Goal: Task Accomplishment & Management: Manage account settings

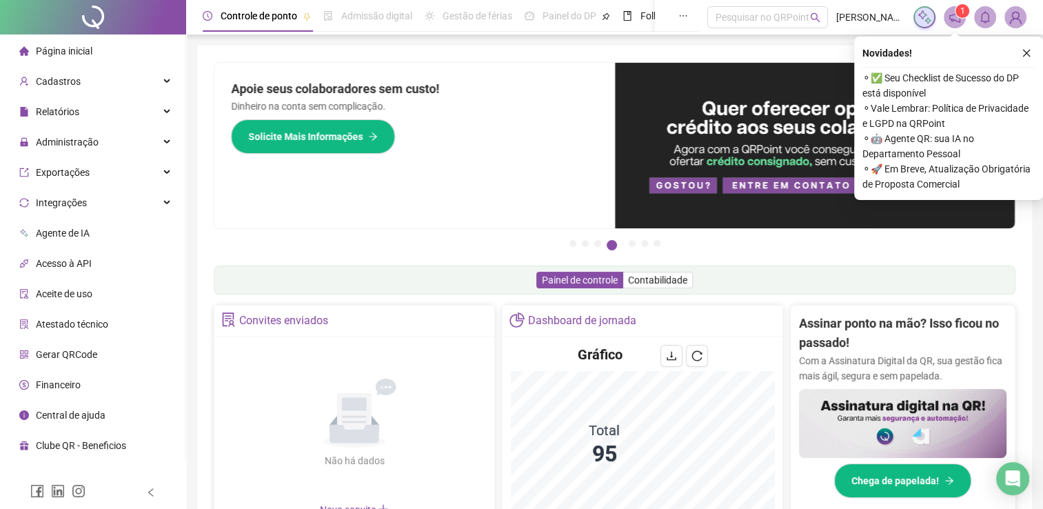
click at [100, 147] on div "Administração" at bounding box center [93, 142] width 180 height 28
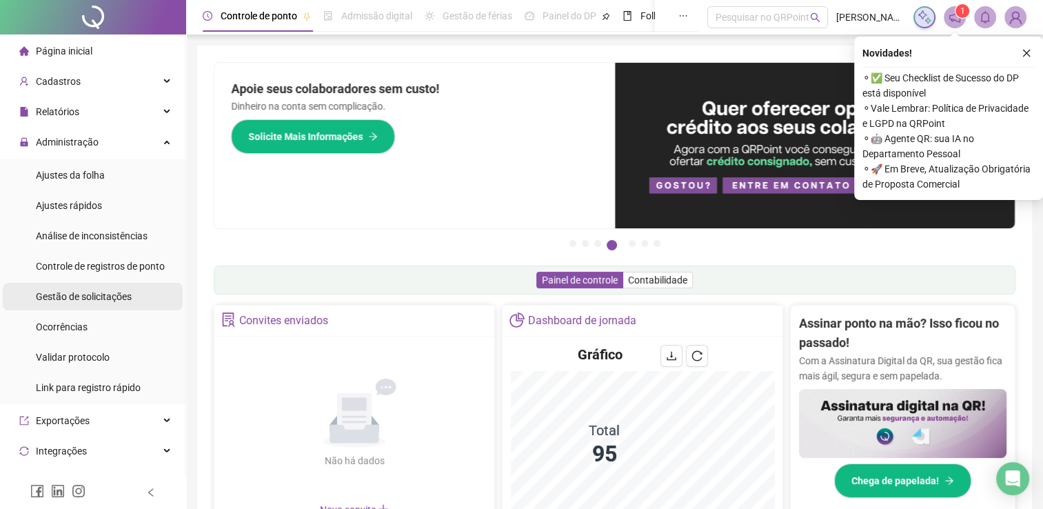
click at [94, 297] on span "Gestão de solicitações" at bounding box center [84, 296] width 96 height 11
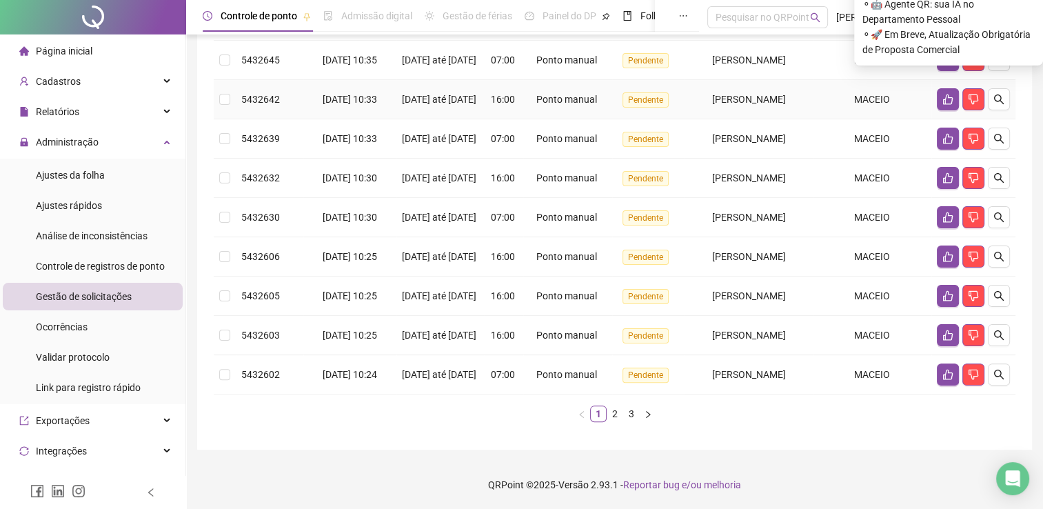
scroll to position [396, 0]
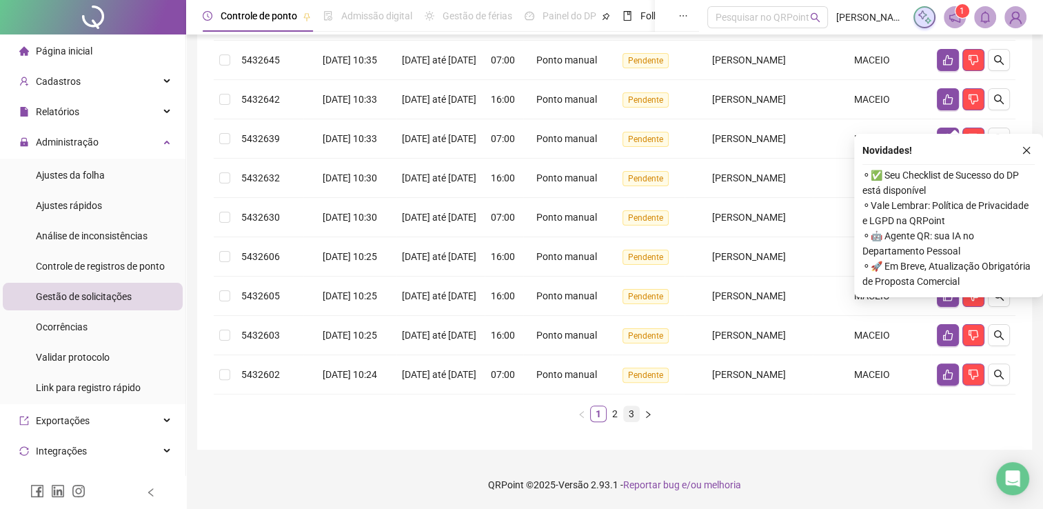
click at [631, 415] on link "3" at bounding box center [631, 413] width 15 height 15
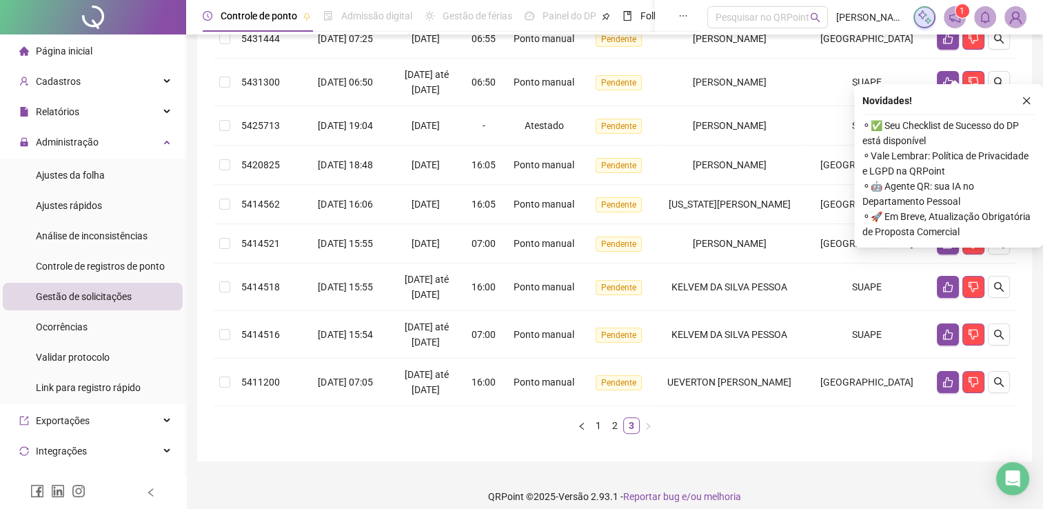
scroll to position [0, 0]
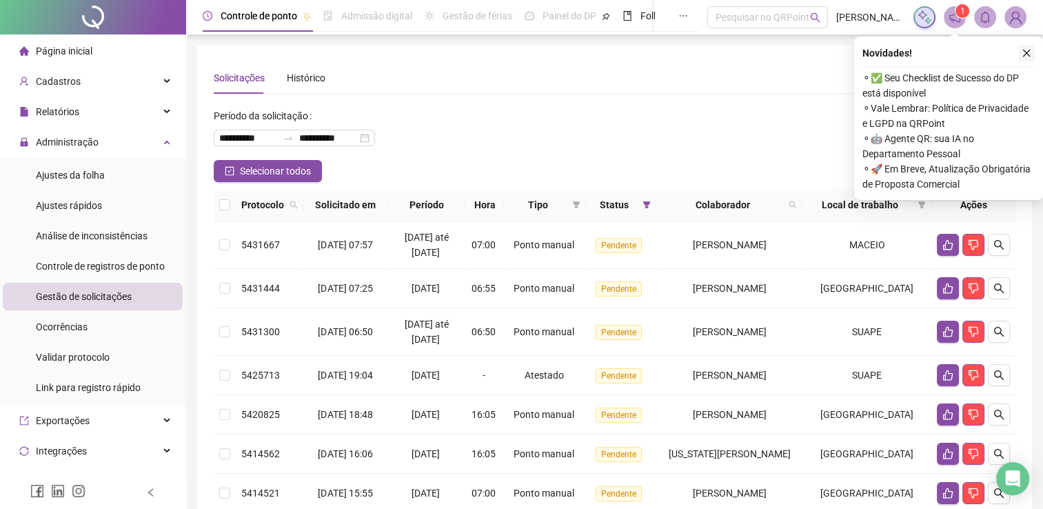
click at [1022, 57] on icon "close" at bounding box center [1026, 53] width 10 height 10
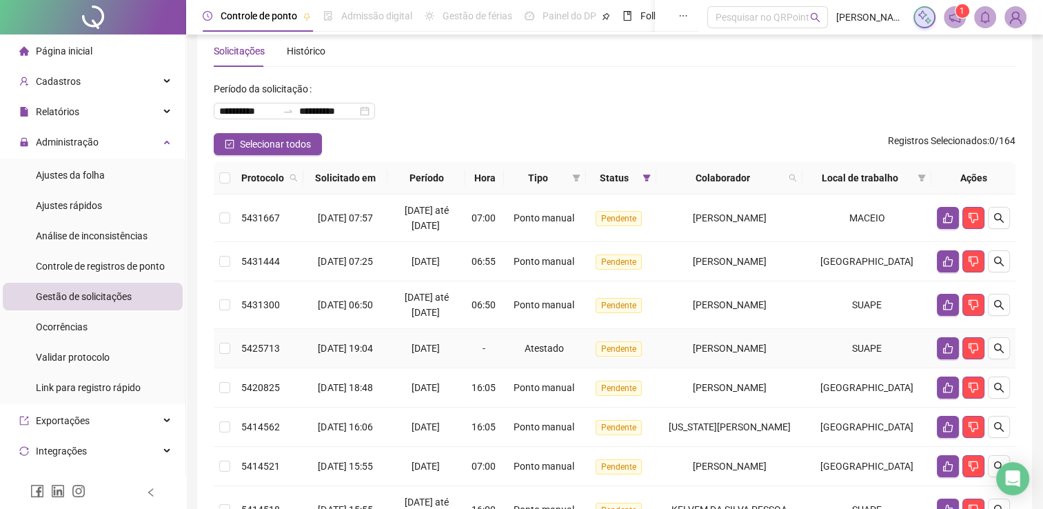
scroll to position [25, 0]
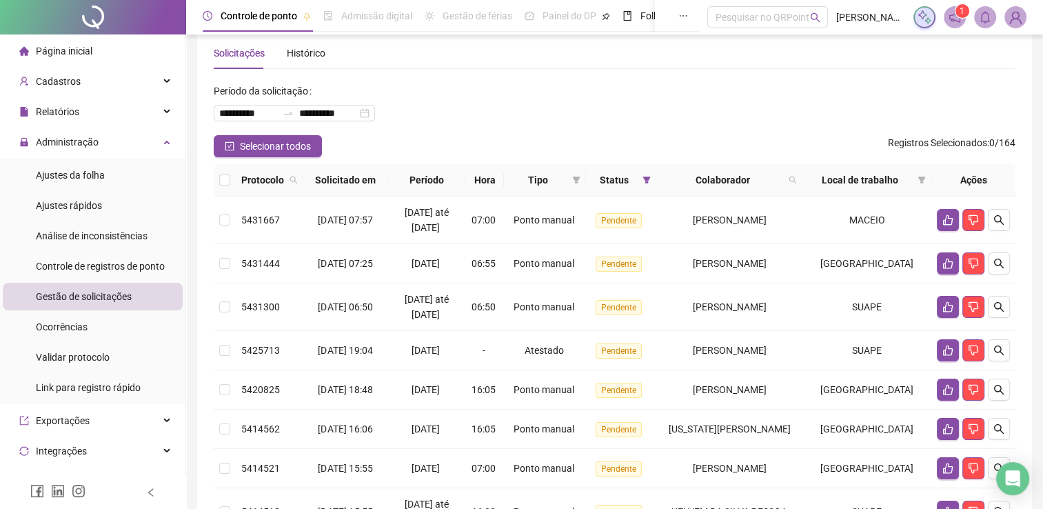
click at [488, 120] on div "**********" at bounding box center [614, 107] width 801 height 55
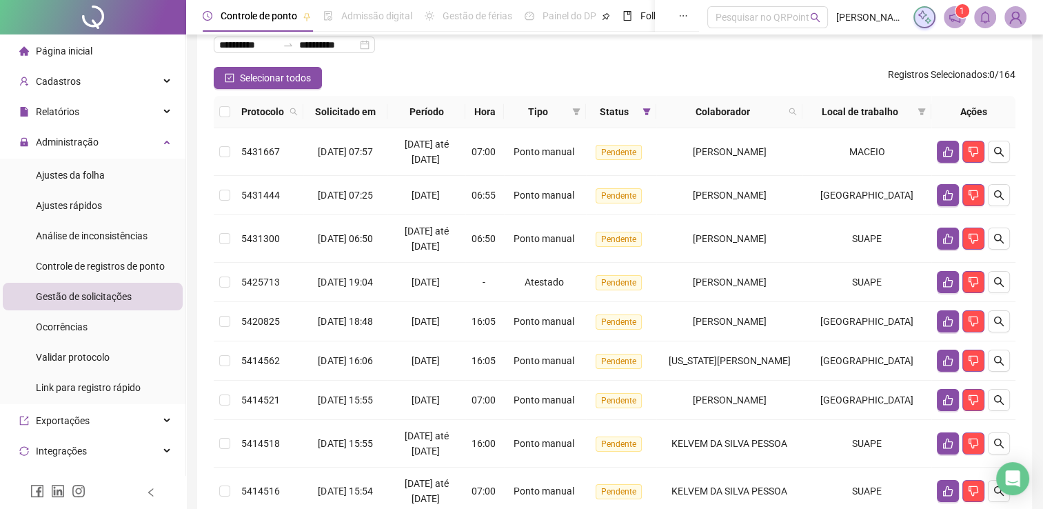
scroll to position [232, 0]
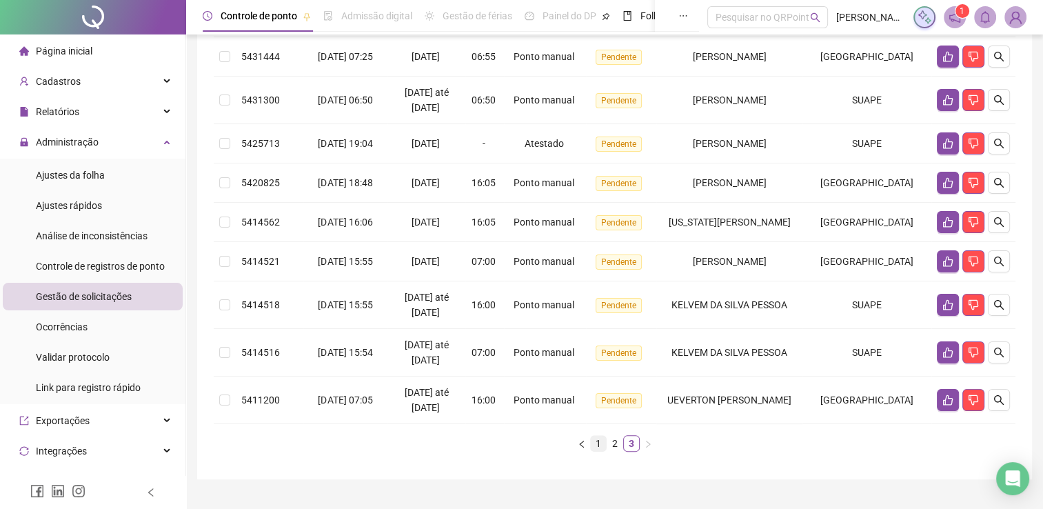
click at [604, 451] on link "1" at bounding box center [598, 443] width 15 height 15
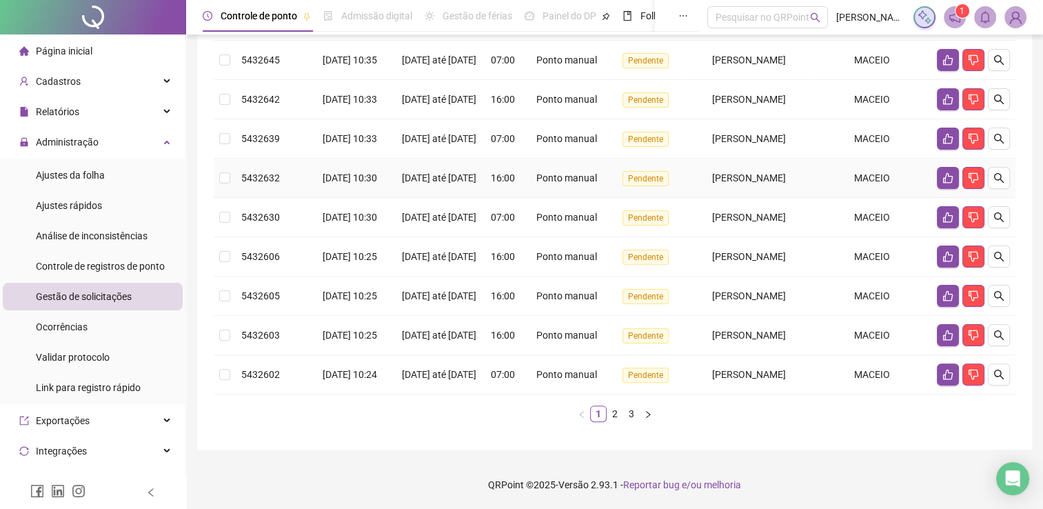
scroll to position [396, 0]
click at [620, 411] on link "2" at bounding box center [614, 413] width 15 height 15
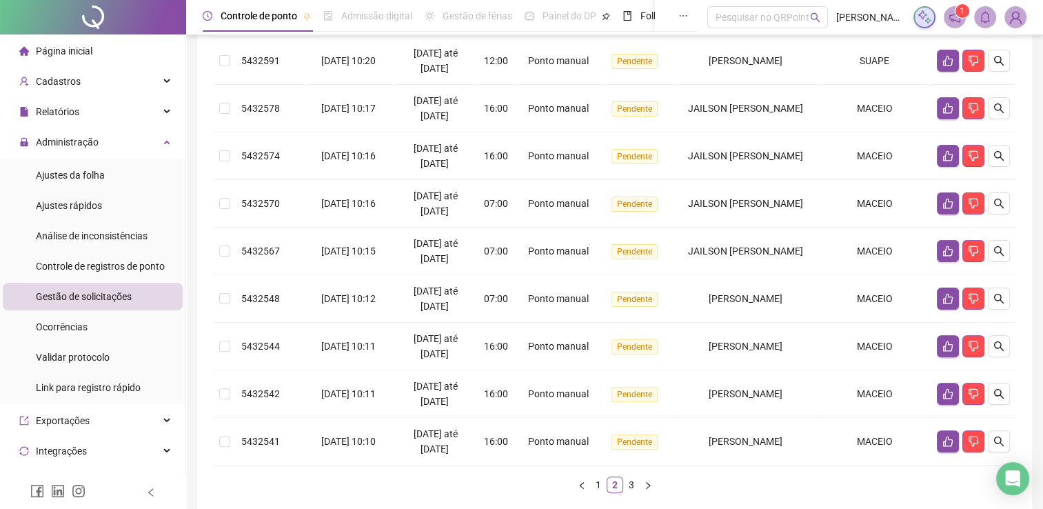
scroll to position [0, 0]
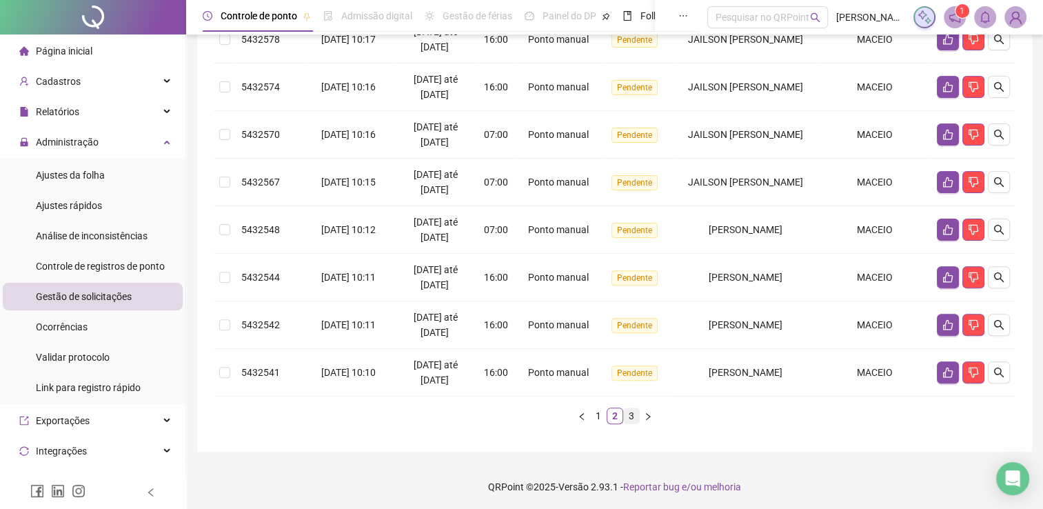
click at [634, 410] on link "3" at bounding box center [631, 415] width 15 height 15
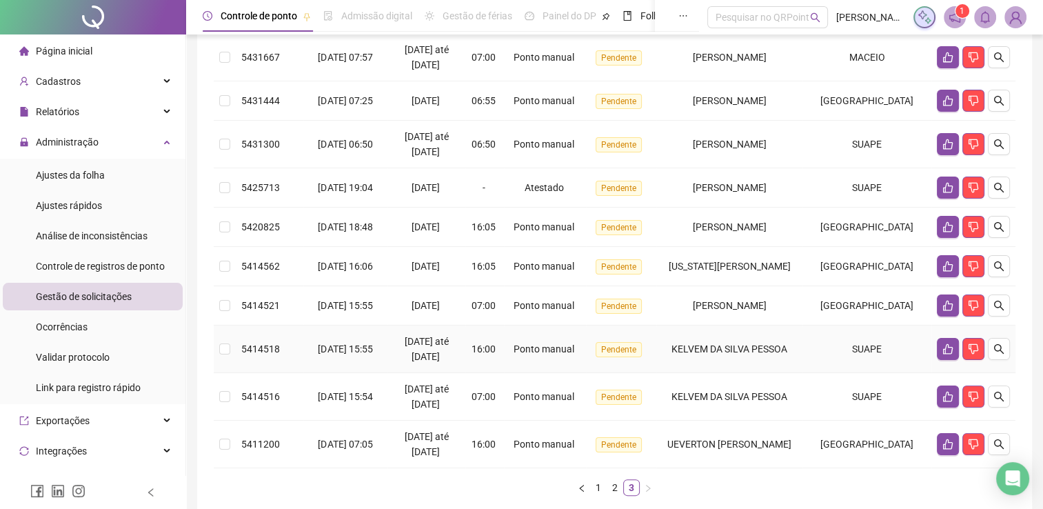
scroll to position [300, 0]
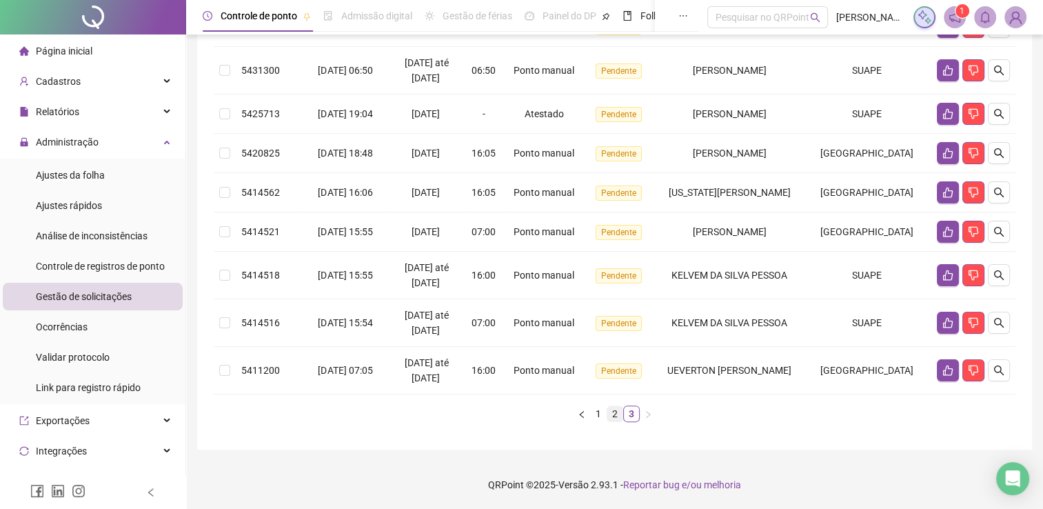
click at [617, 417] on link "2" at bounding box center [614, 413] width 15 height 15
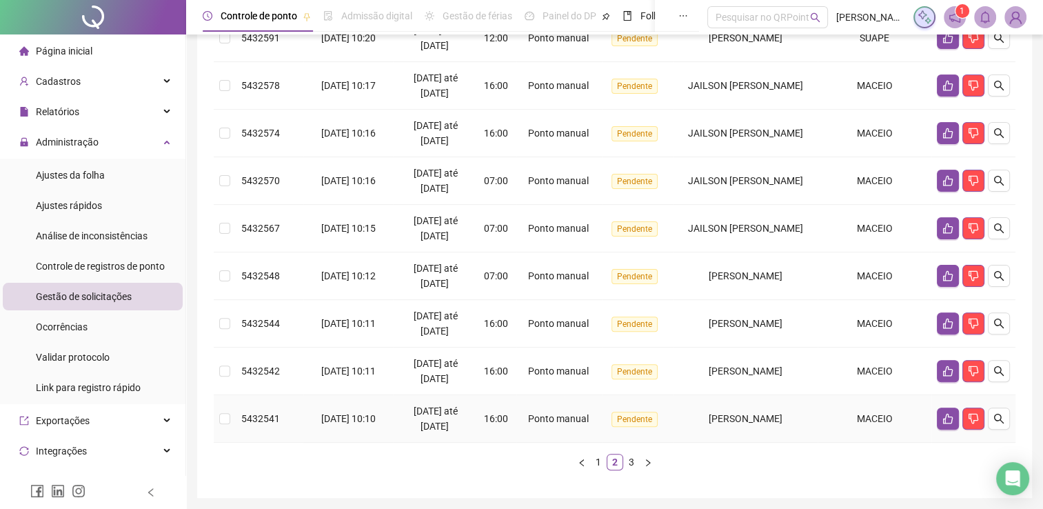
scroll to position [396, 0]
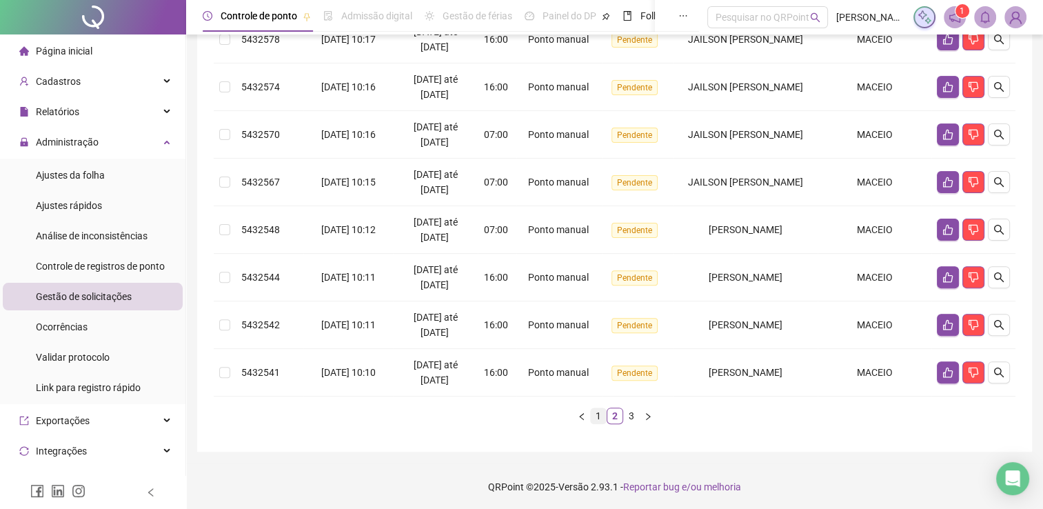
click at [602, 412] on link "1" at bounding box center [598, 415] width 15 height 15
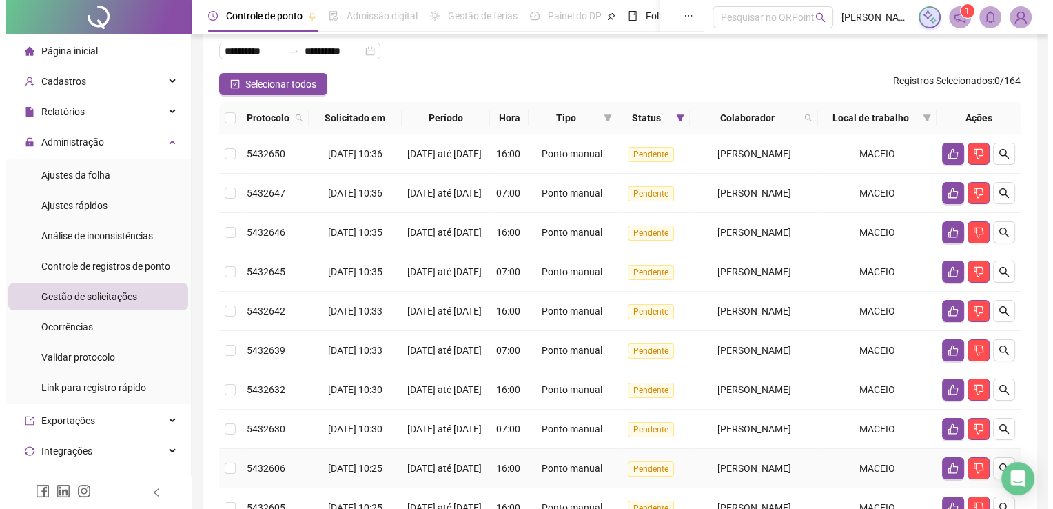
scroll to position [0, 0]
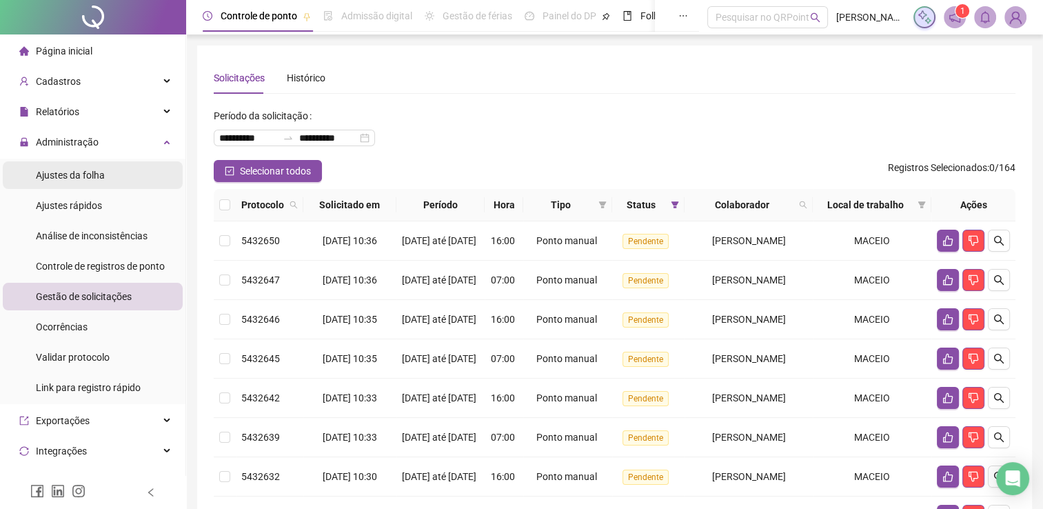
click at [100, 172] on span "Ajustes da folha" at bounding box center [70, 175] width 69 height 11
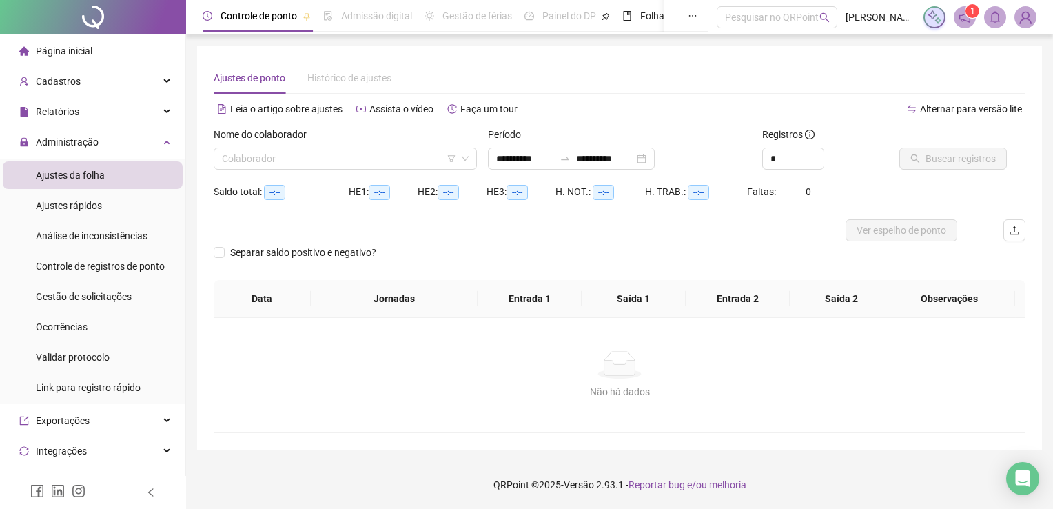
type input "**********"
